Goal: Find contact information: Find contact information

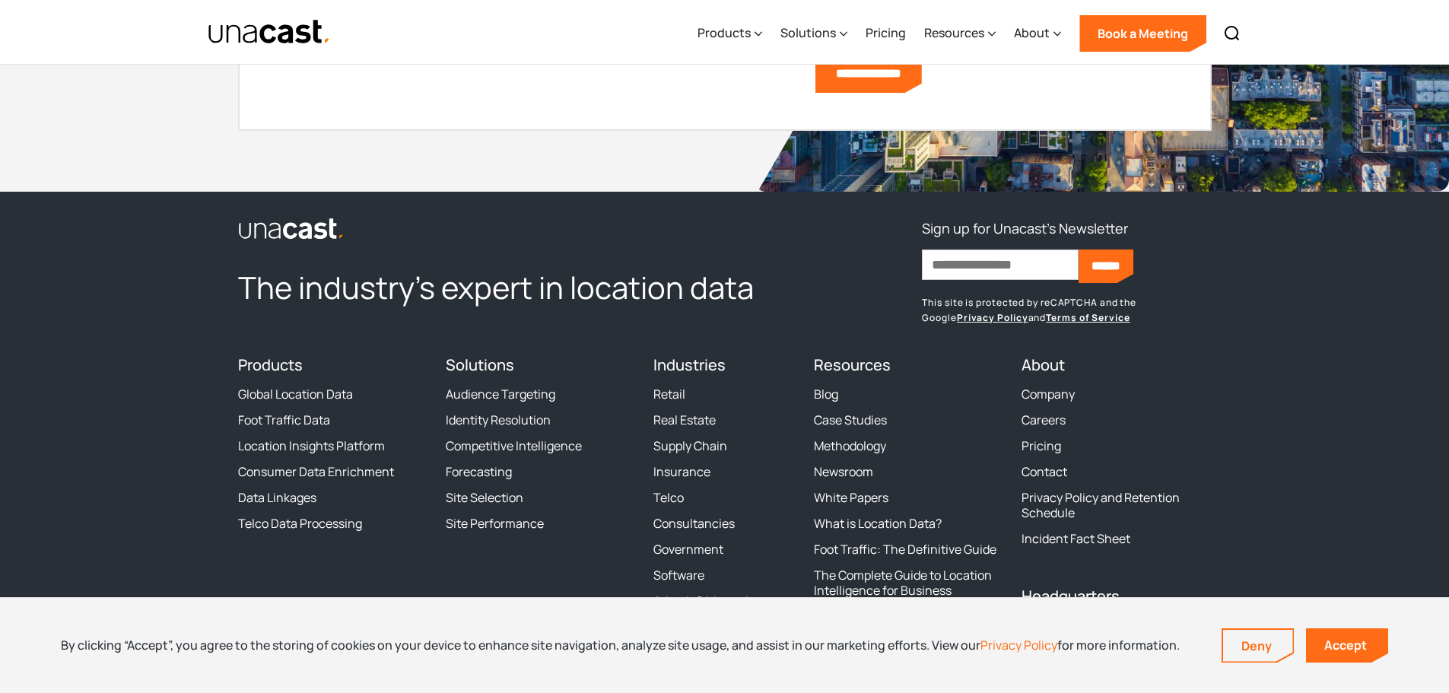
scroll to position [4655, 0]
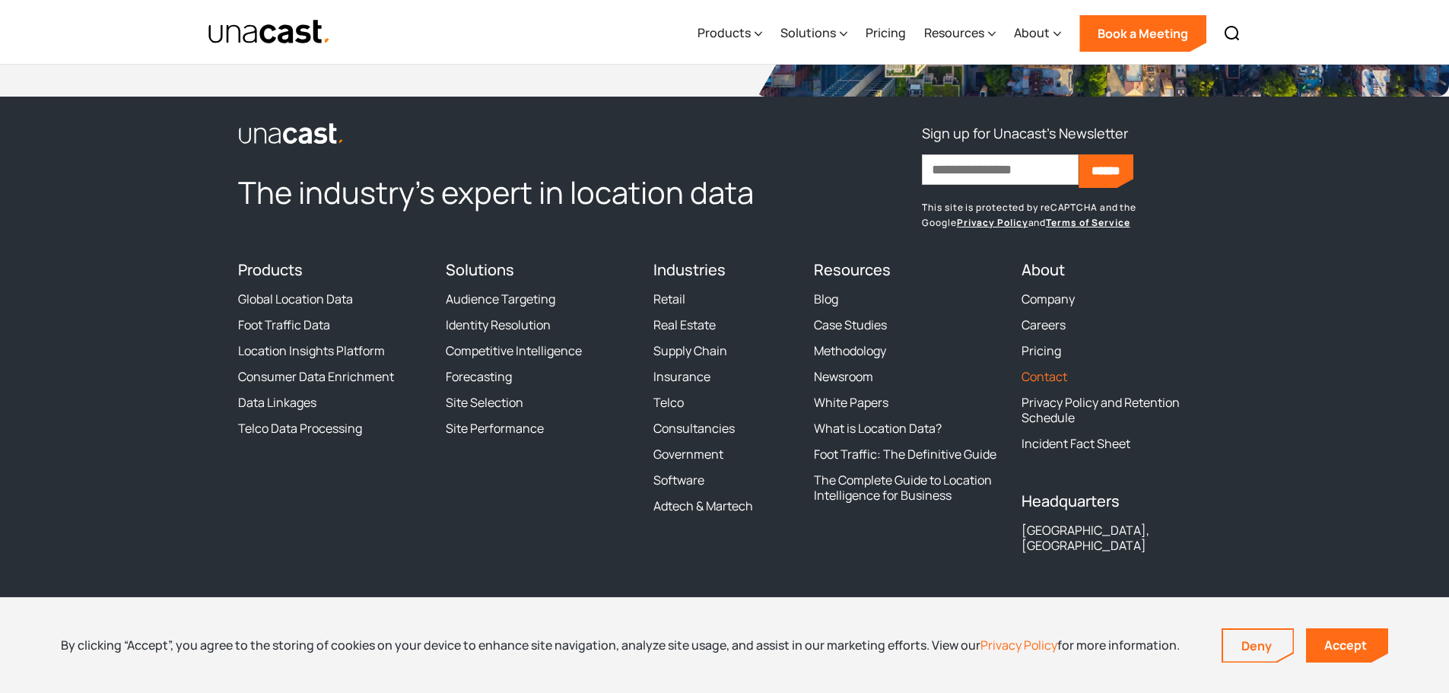
click at [1046, 376] on link "Contact" at bounding box center [1044, 376] width 46 height 15
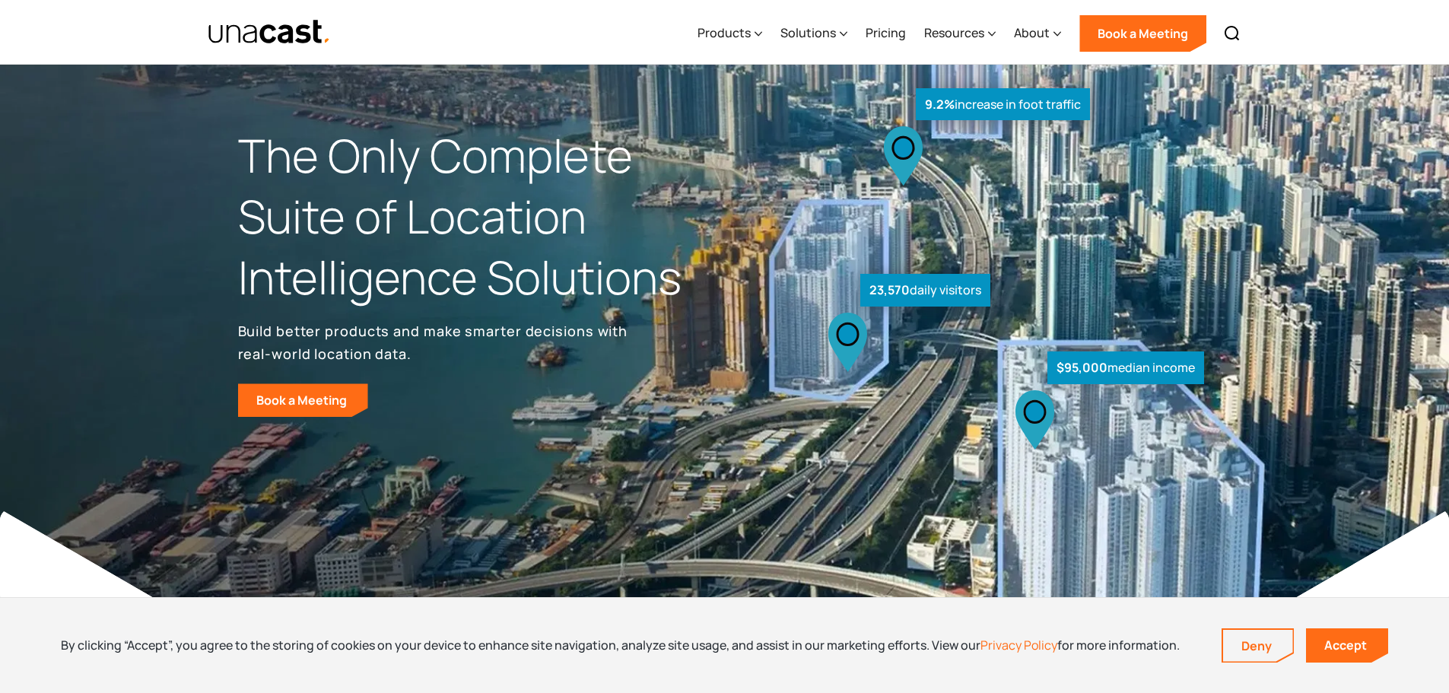
click at [766, 27] on div "Products Location Intelligence Global Location Data Foot Traffic Data Location …" at bounding box center [968, 32] width 560 height 65
click at [754, 32] on div "Products" at bounding box center [729, 33] width 65 height 62
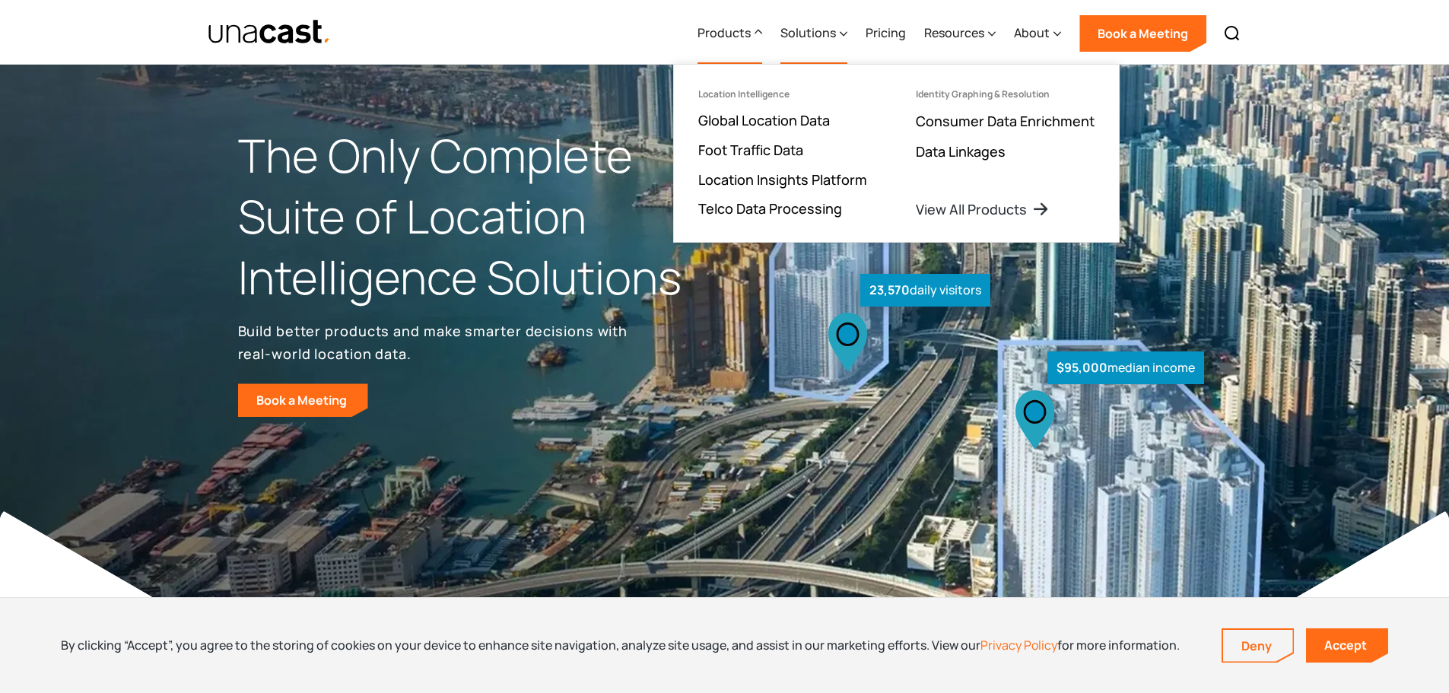
click at [846, 33] on icon at bounding box center [844, 34] width 8 height 16
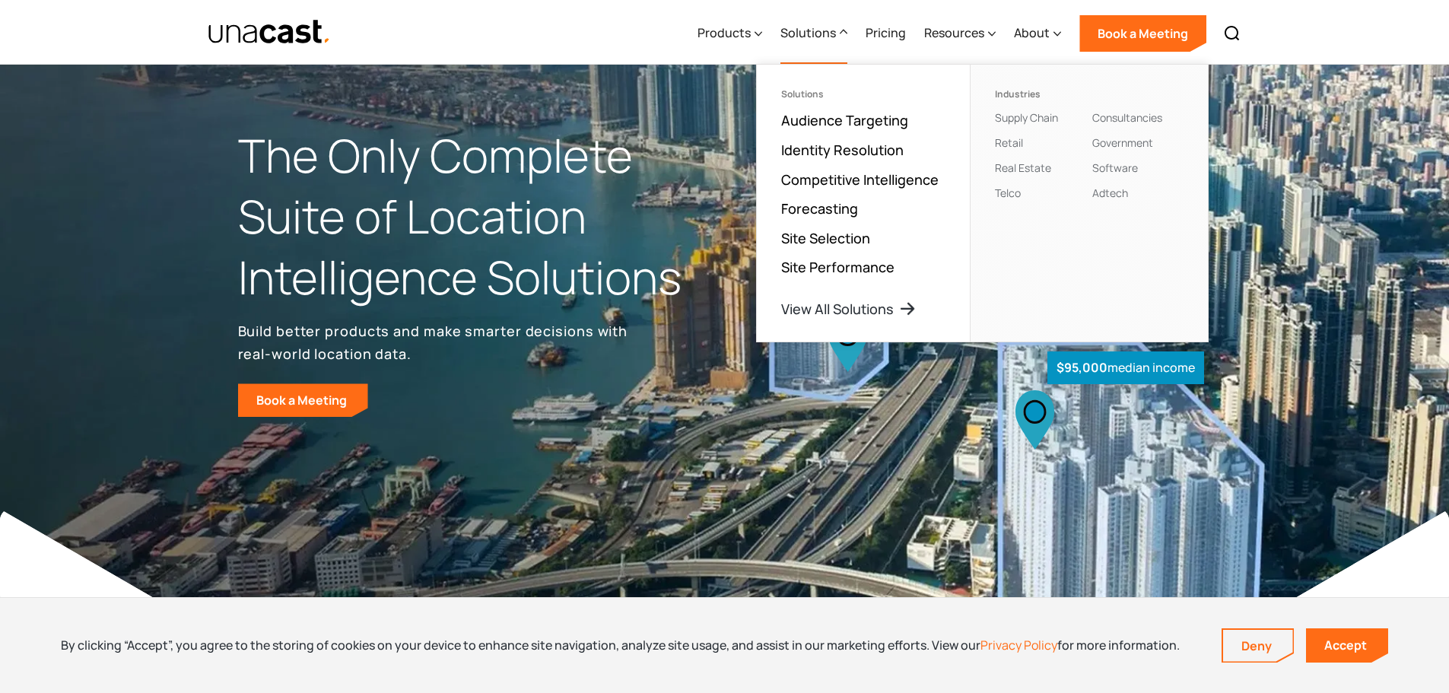
click at [1362, 259] on img at bounding box center [724, 327] width 1449 height 655
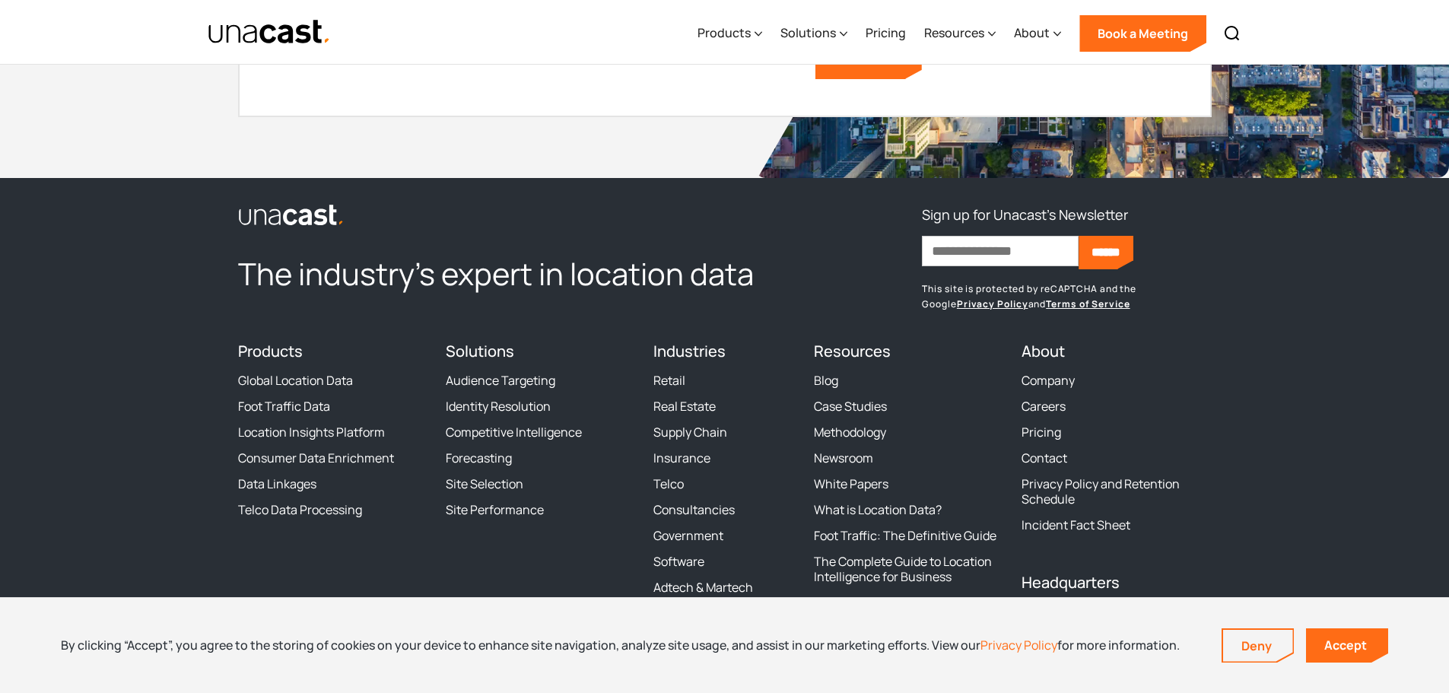
scroll to position [4639, 0]
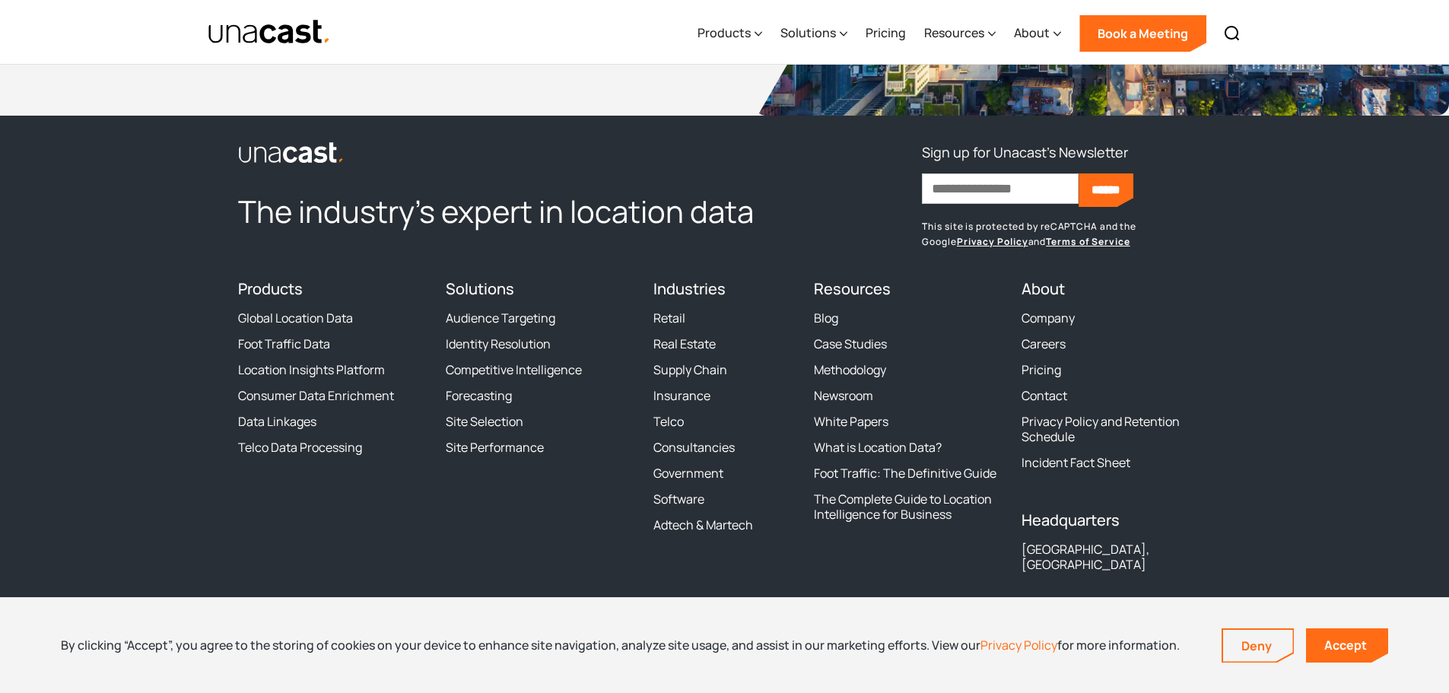
scroll to position [4655, 0]
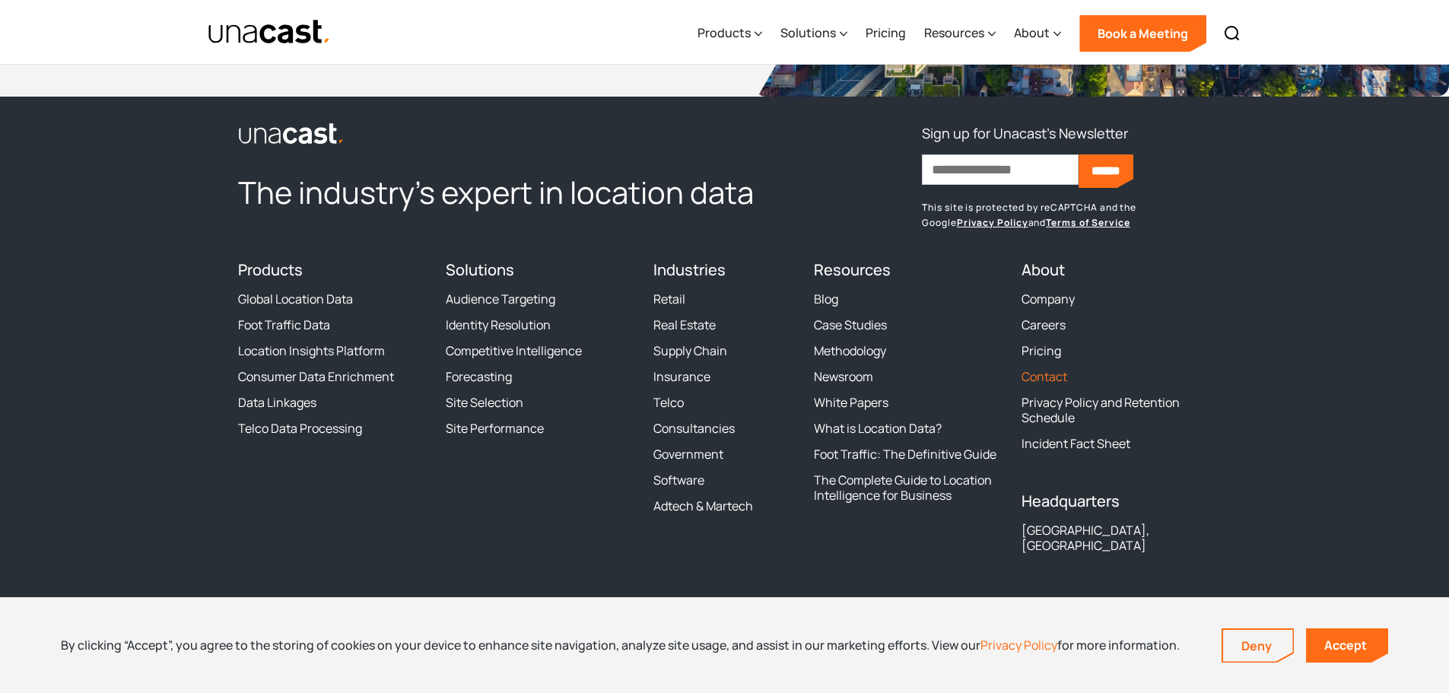
click at [1047, 373] on link "Contact" at bounding box center [1044, 376] width 46 height 15
